Goal: Task Accomplishment & Management: Use online tool/utility

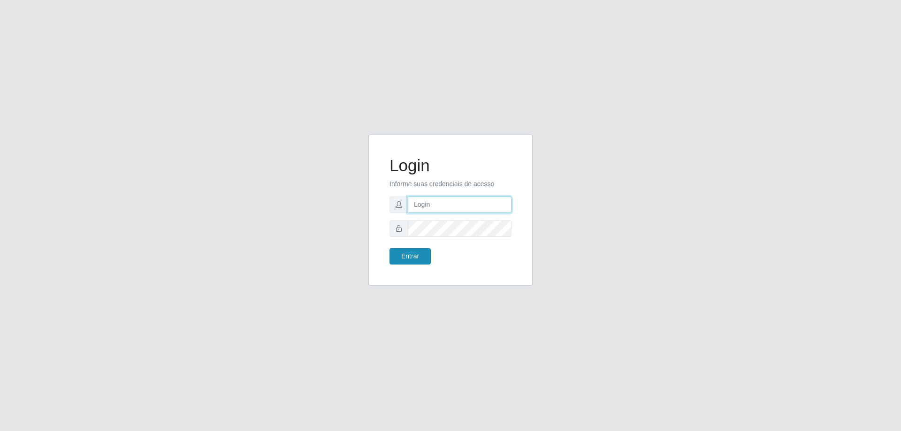
type input "mayara@frigomaster"
click at [408, 255] on button "Entrar" at bounding box center [410, 256] width 41 height 16
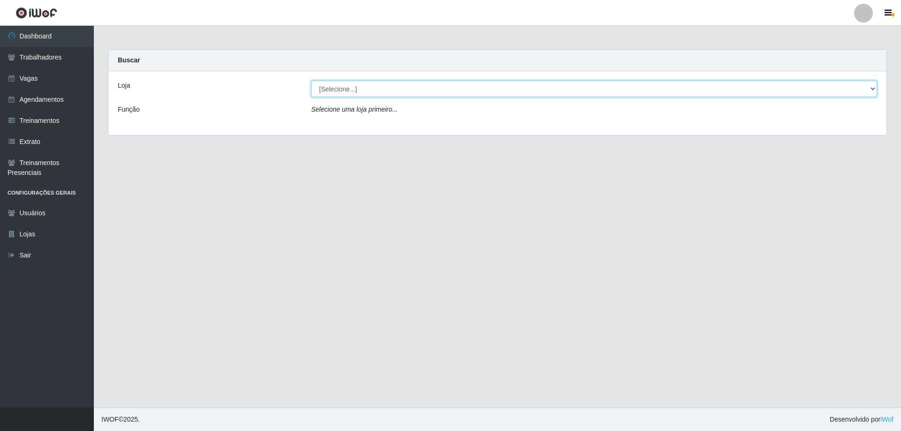
click at [387, 95] on select "[Selecione...] FrigoMaster" at bounding box center [594, 89] width 566 height 16
select select "392"
click at [311, 81] on select "[Selecione...] FrigoMaster" at bounding box center [594, 89] width 566 height 16
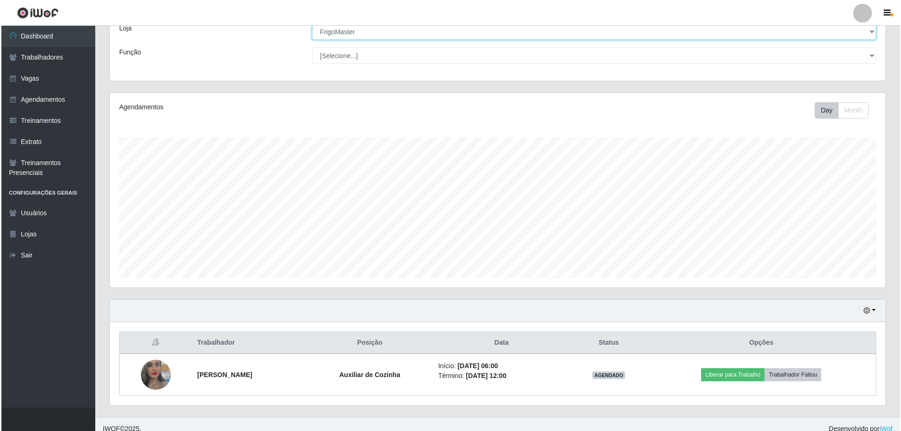
scroll to position [67, 0]
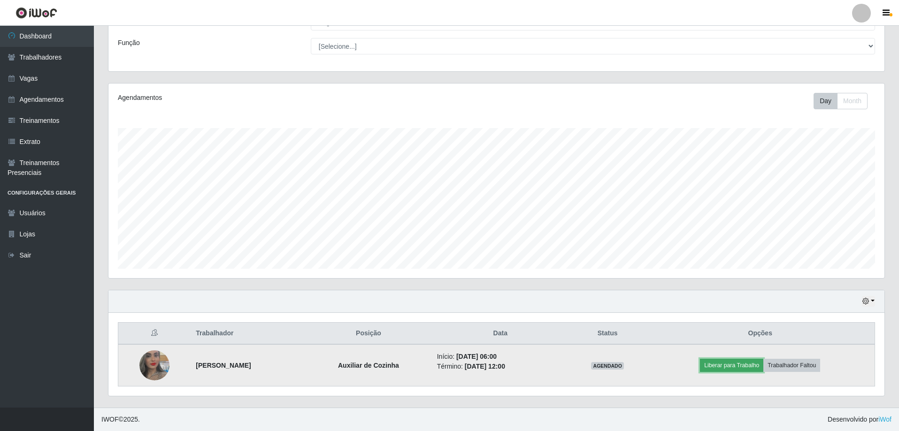
click at [720, 361] on button "Liberar para Trabalho" at bounding box center [731, 365] width 63 height 13
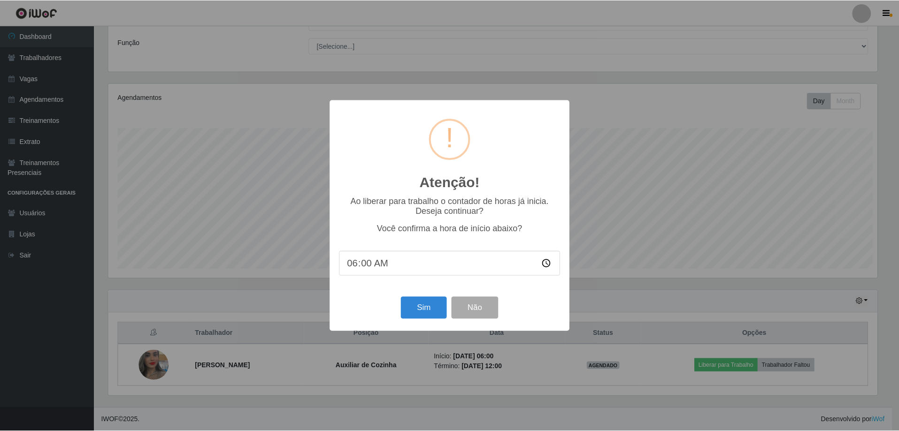
scroll to position [195, 771]
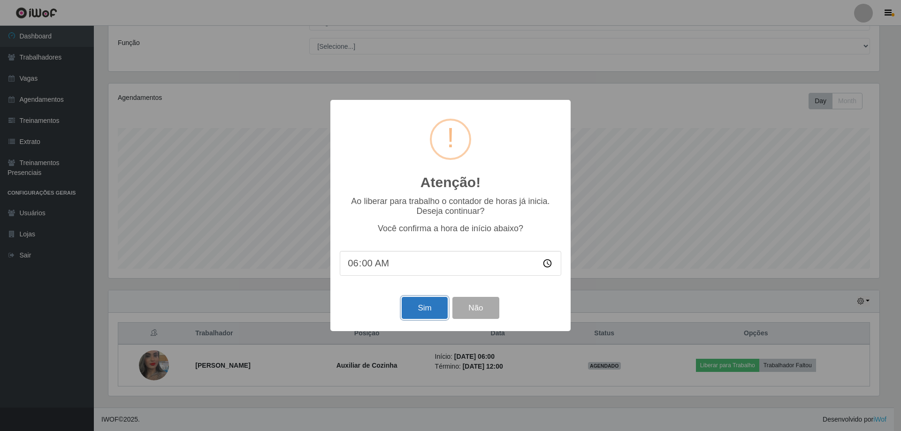
click at [418, 304] on button "Sim" at bounding box center [425, 308] width 46 height 22
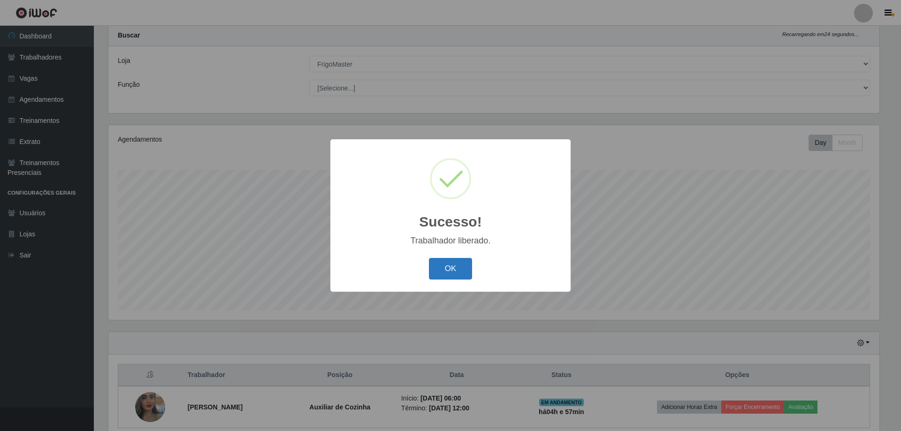
click at [440, 277] on button "OK" at bounding box center [451, 269] width 44 height 22
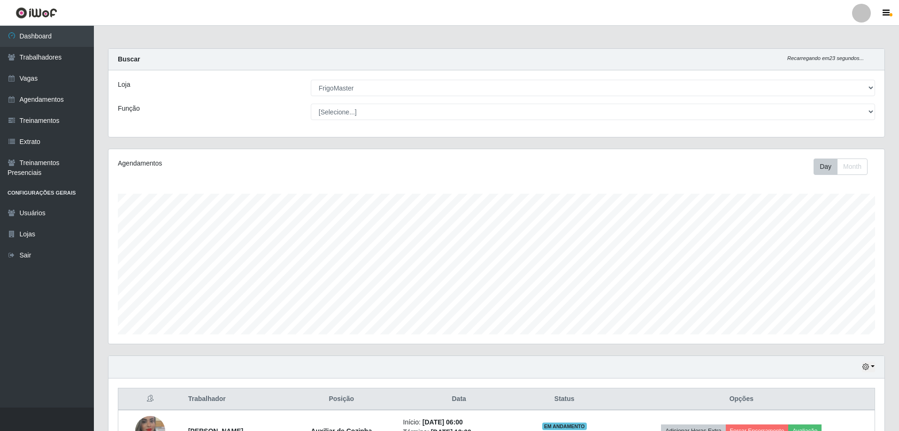
scroll to position [0, 0]
